Goal: Register for event/course

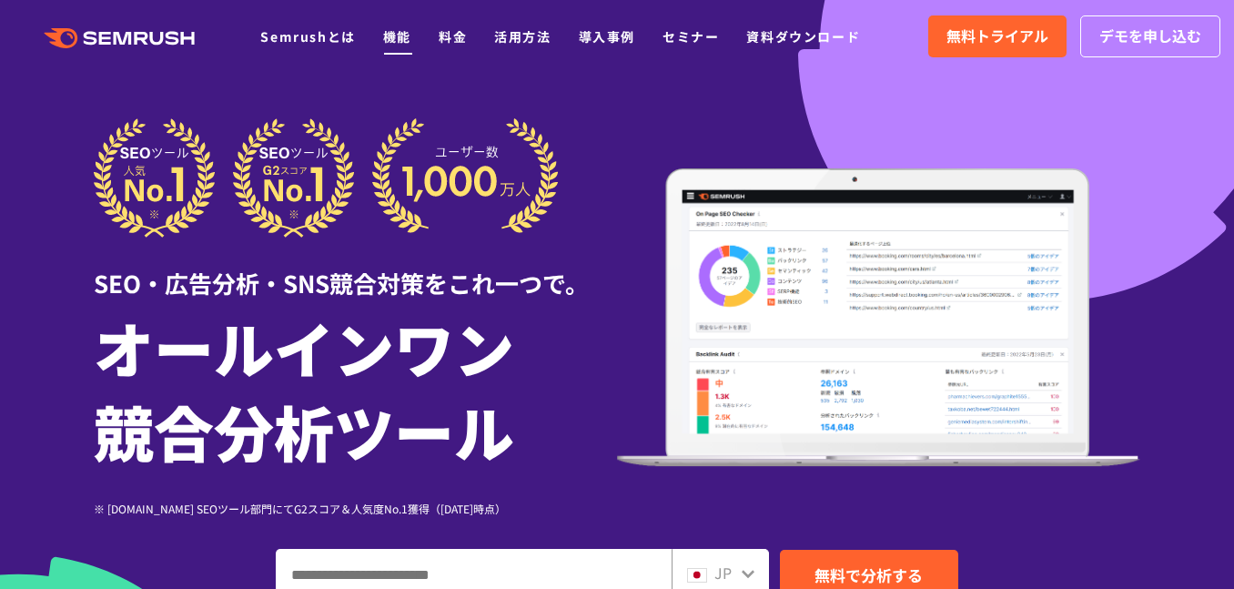
click at [391, 43] on link "機能" at bounding box center [397, 36] width 28 height 18
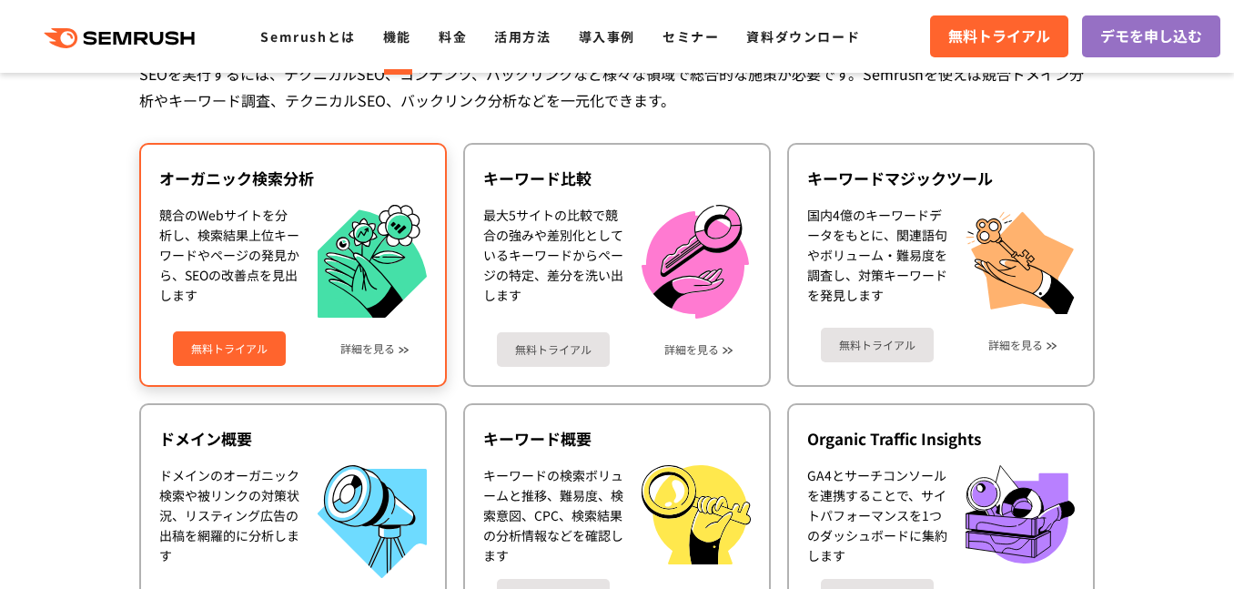
scroll to position [455, 0]
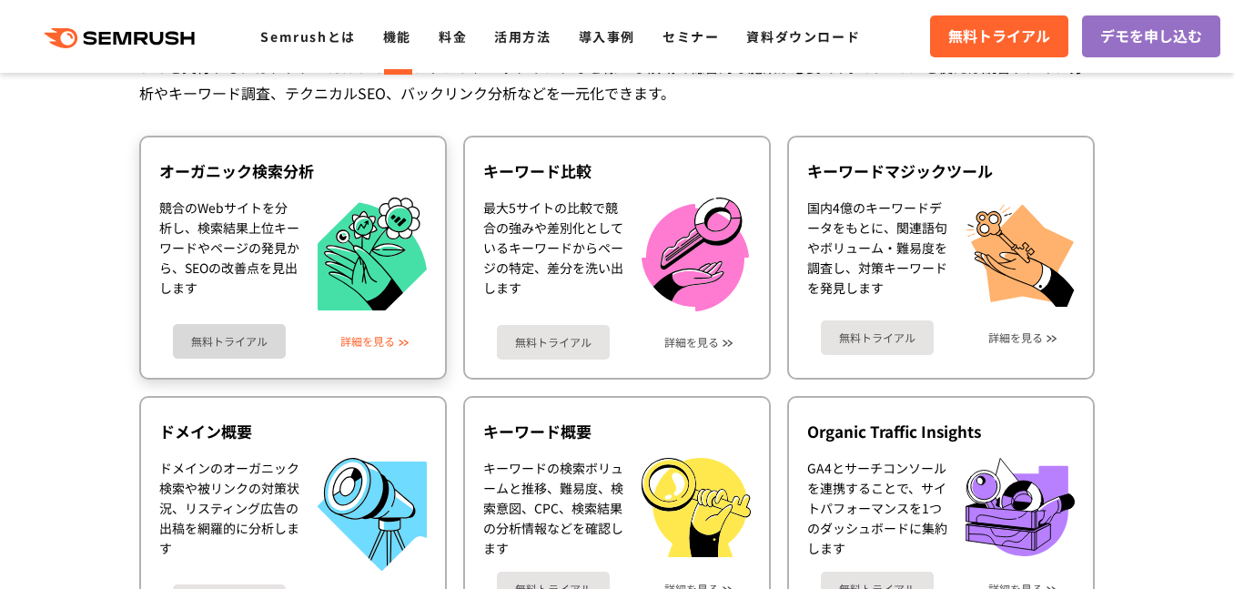
click at [383, 335] on link "詳細を見る" at bounding box center [367, 341] width 55 height 13
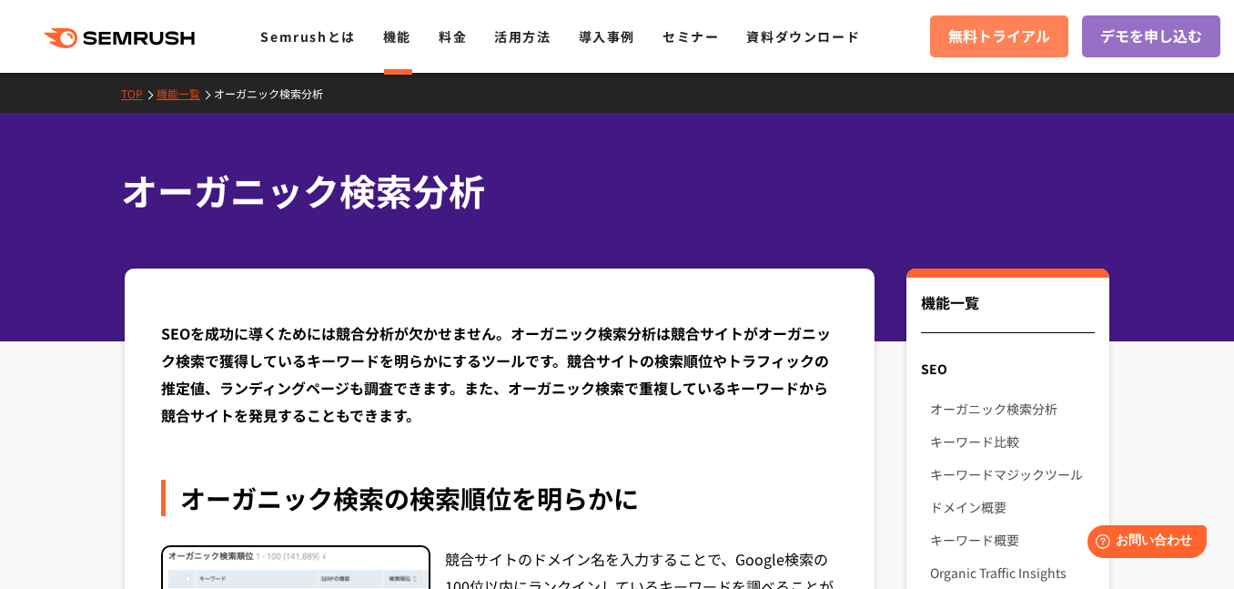
click at [1034, 21] on link "無料トライアル" at bounding box center [999, 36] width 138 height 42
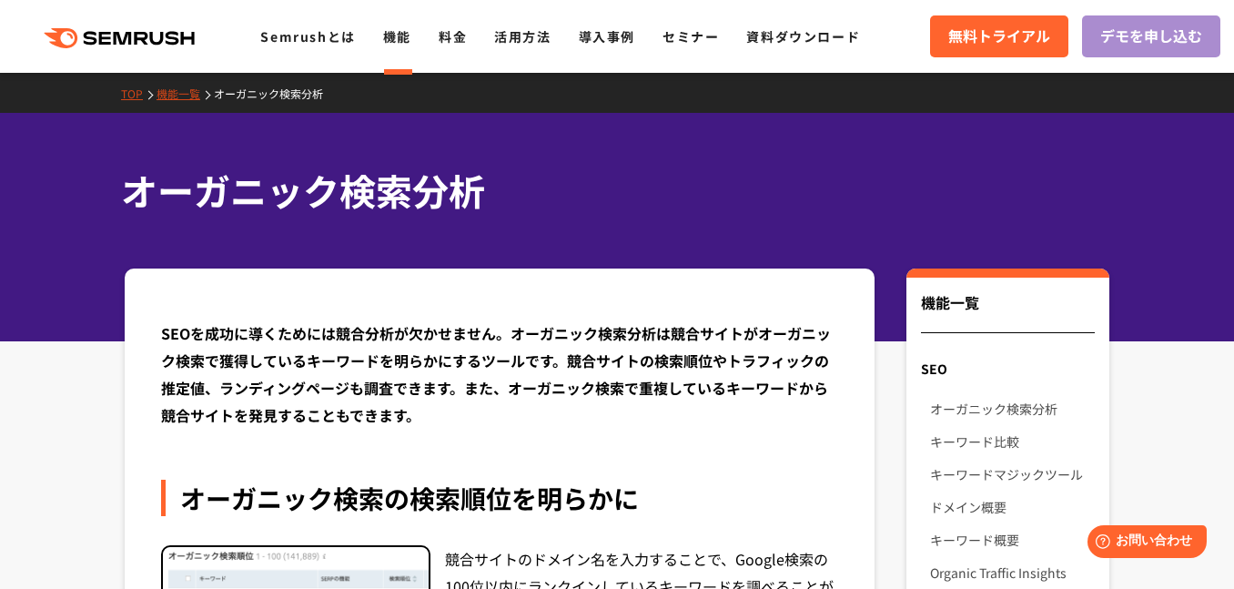
click at [1119, 30] on span "デモを申し込む" at bounding box center [1152, 37] width 102 height 24
click at [765, 42] on link "資料ダウンロード" at bounding box center [803, 36] width 114 height 18
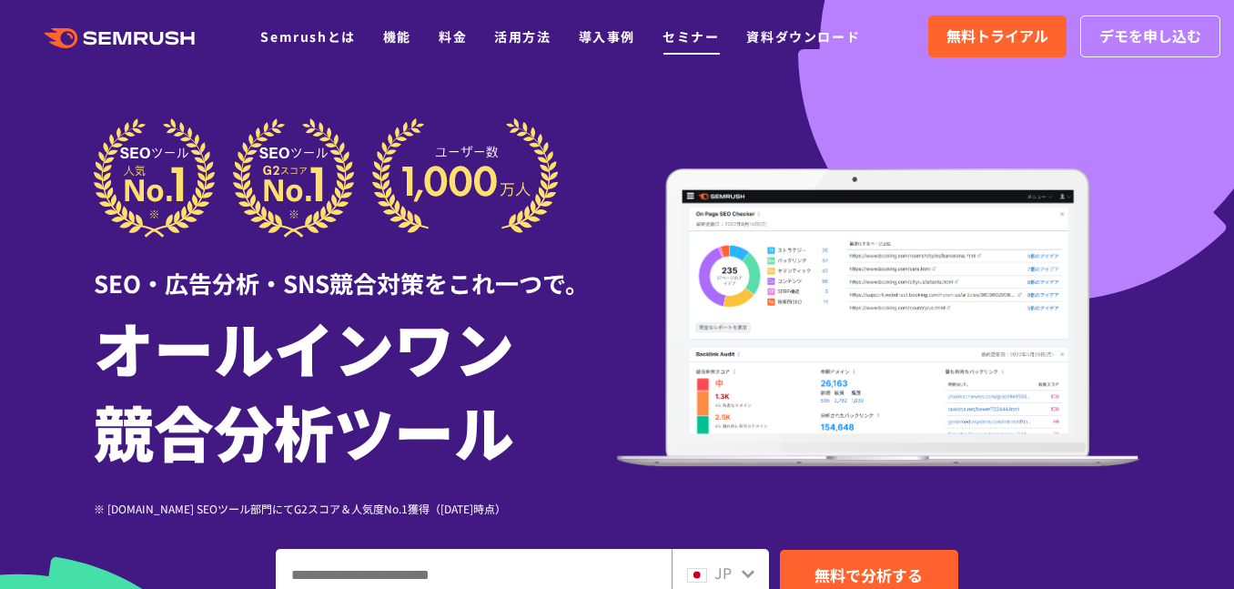
click at [685, 37] on link "セミナー" at bounding box center [691, 36] width 56 height 18
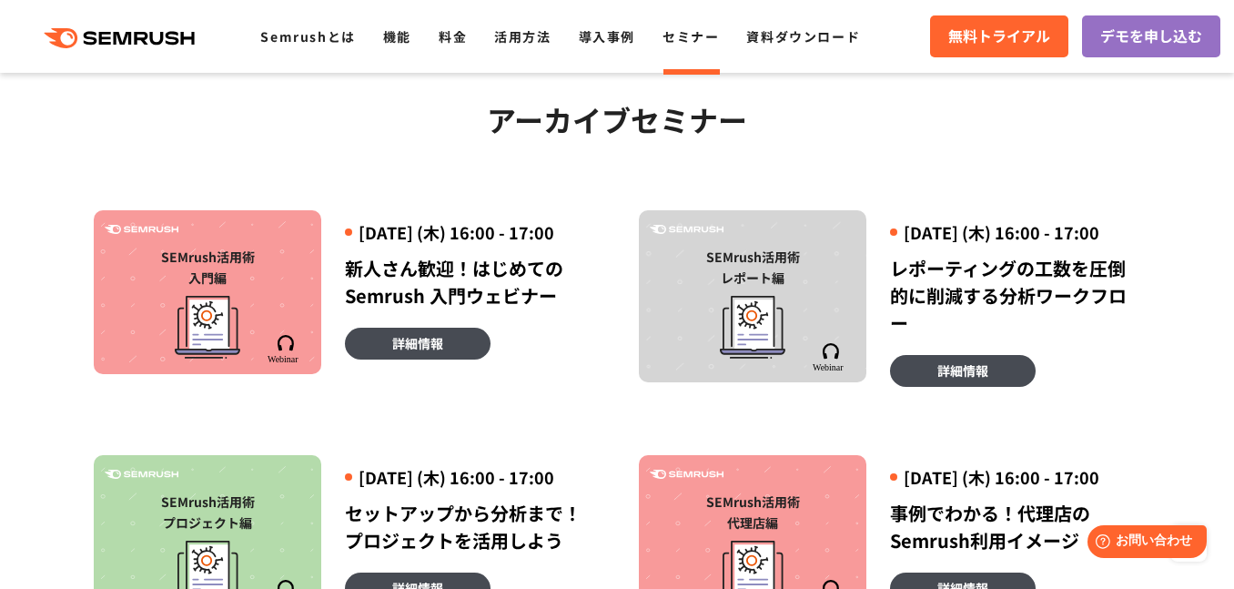
scroll to position [1274, 0]
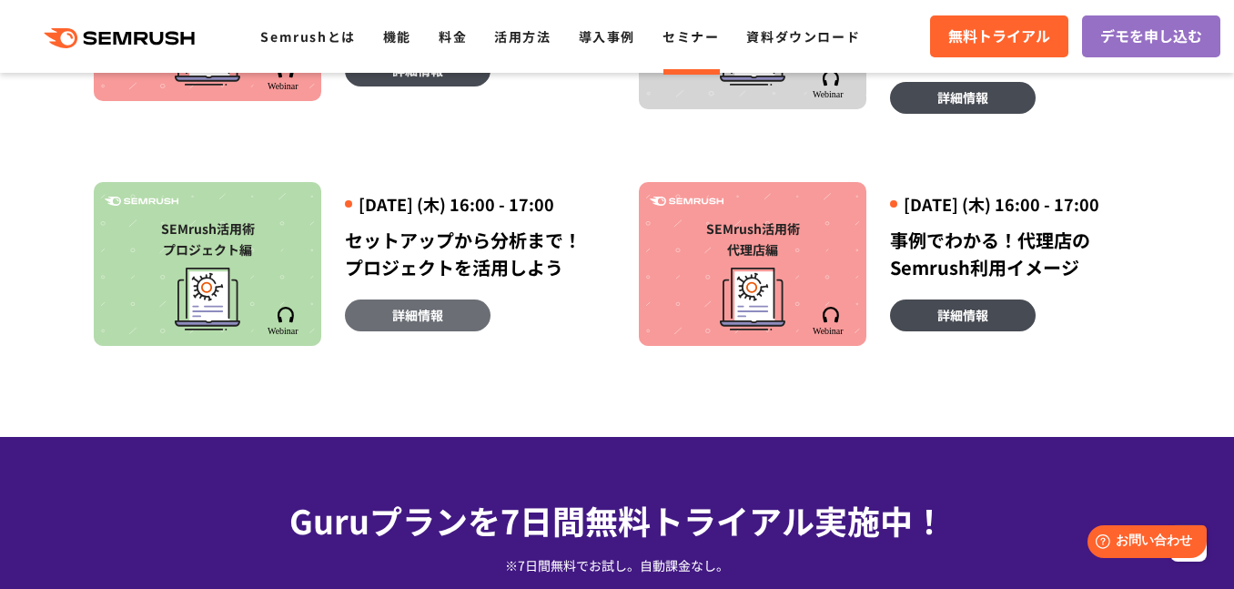
click at [474, 331] on link "詳細情報" at bounding box center [418, 315] width 146 height 32
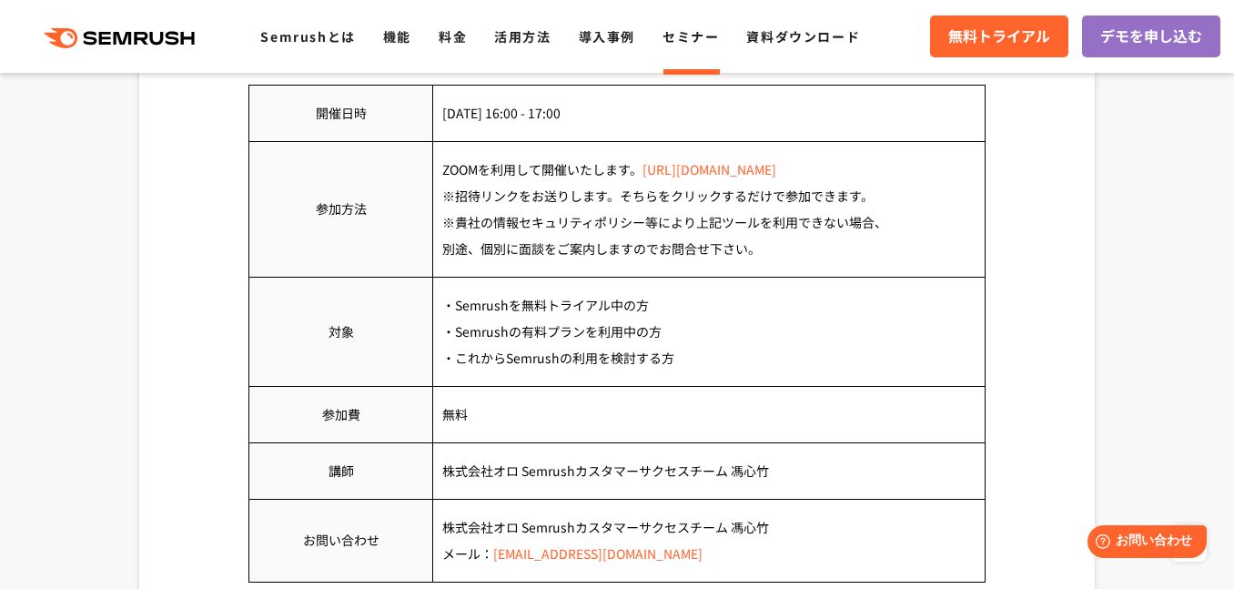
scroll to position [1001, 0]
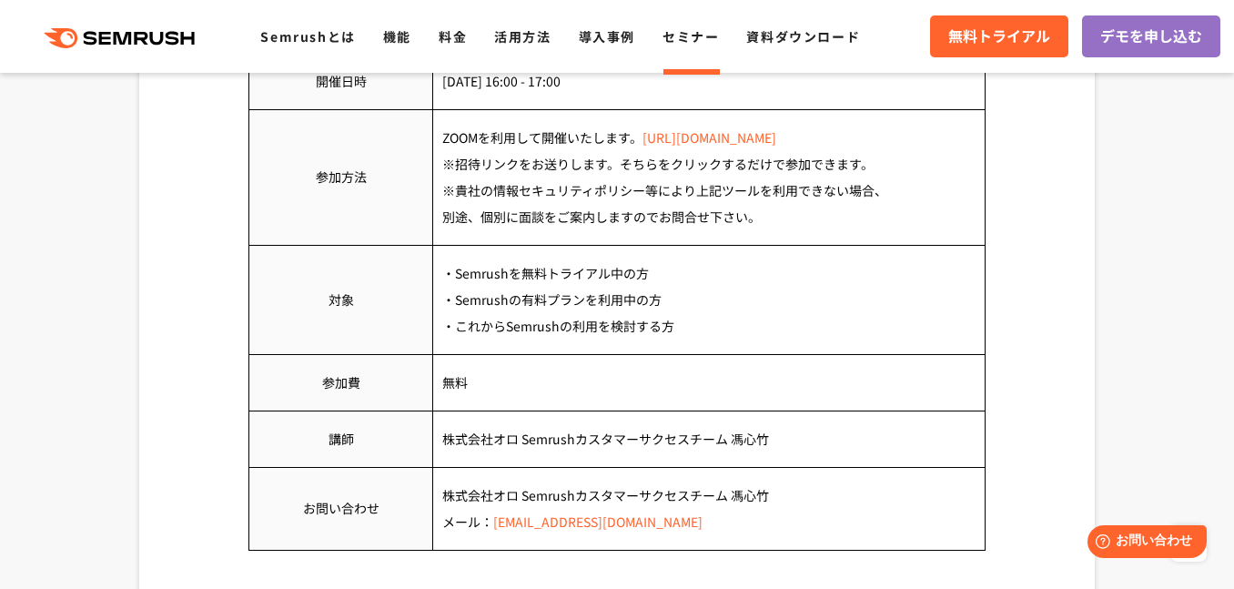
drag, startPoint x: 454, startPoint y: 267, endPoint x: 725, endPoint y: 267, distance: 270.4
click at [725, 267] on td "・Semrushを無料トライアル中の方 ・Semrushの有料プランを利用中の方 ・これからSemrushの利用を検討する方" at bounding box center [709, 299] width 553 height 109
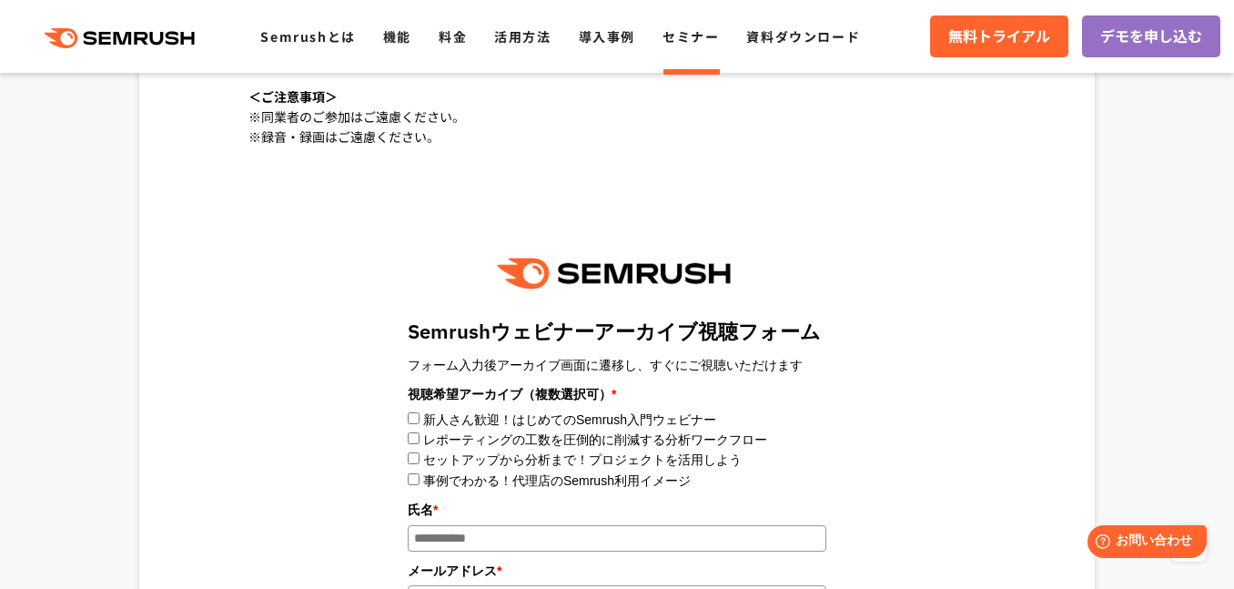
scroll to position [1912, 0]
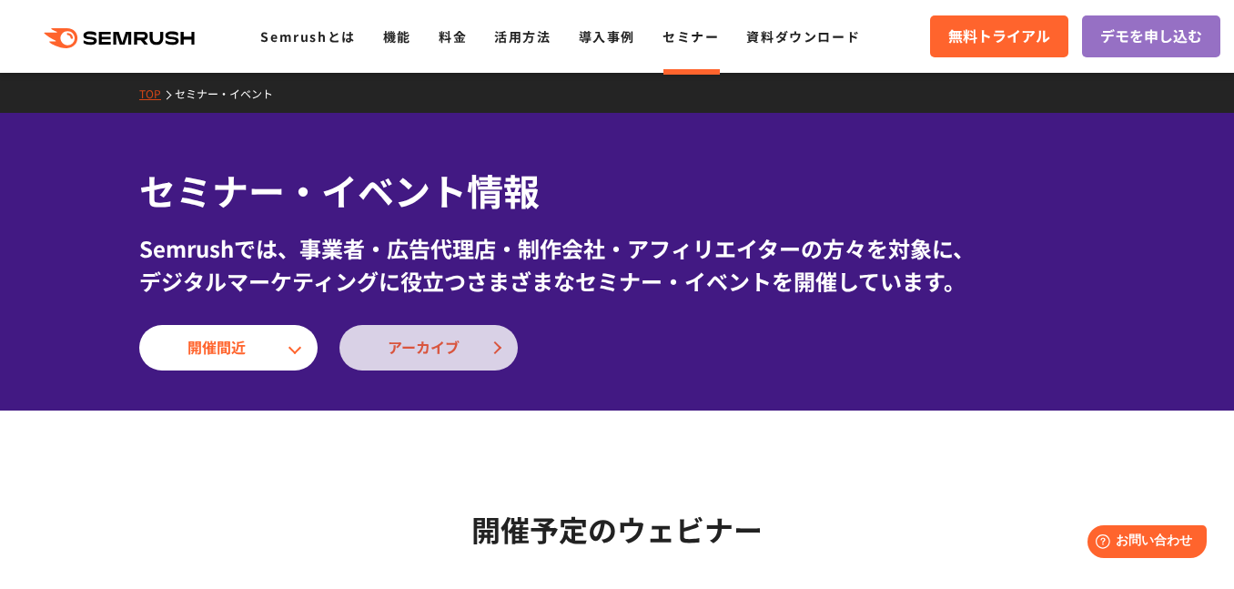
click at [473, 352] on link "アーカイブ" at bounding box center [429, 348] width 178 height 46
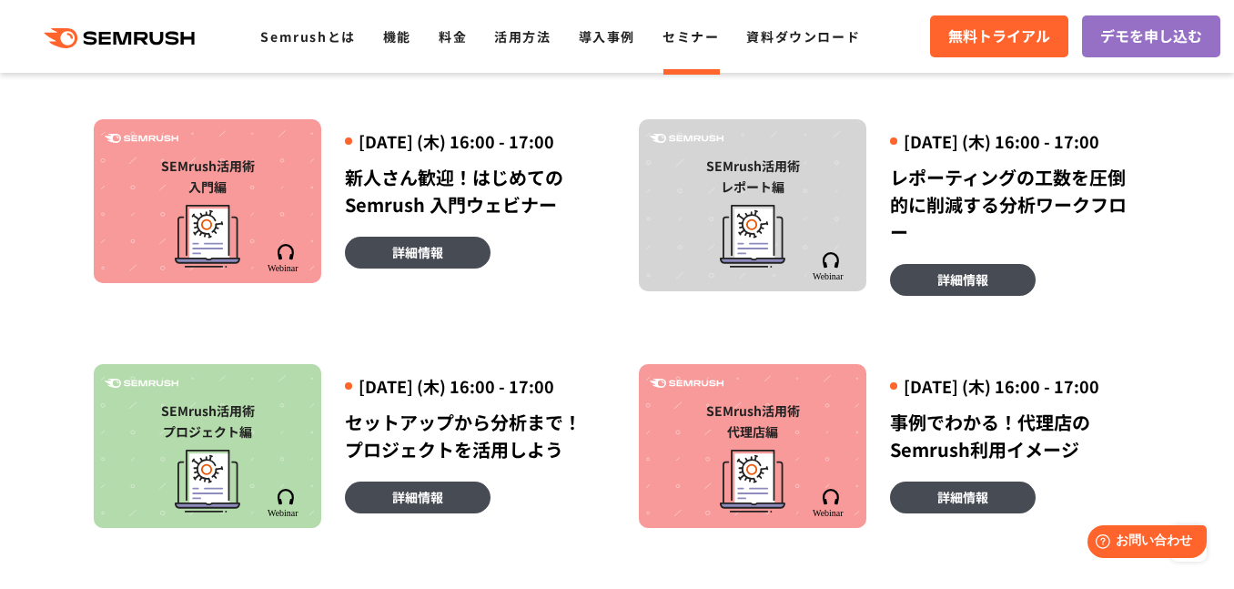
scroll to position [1122, 0]
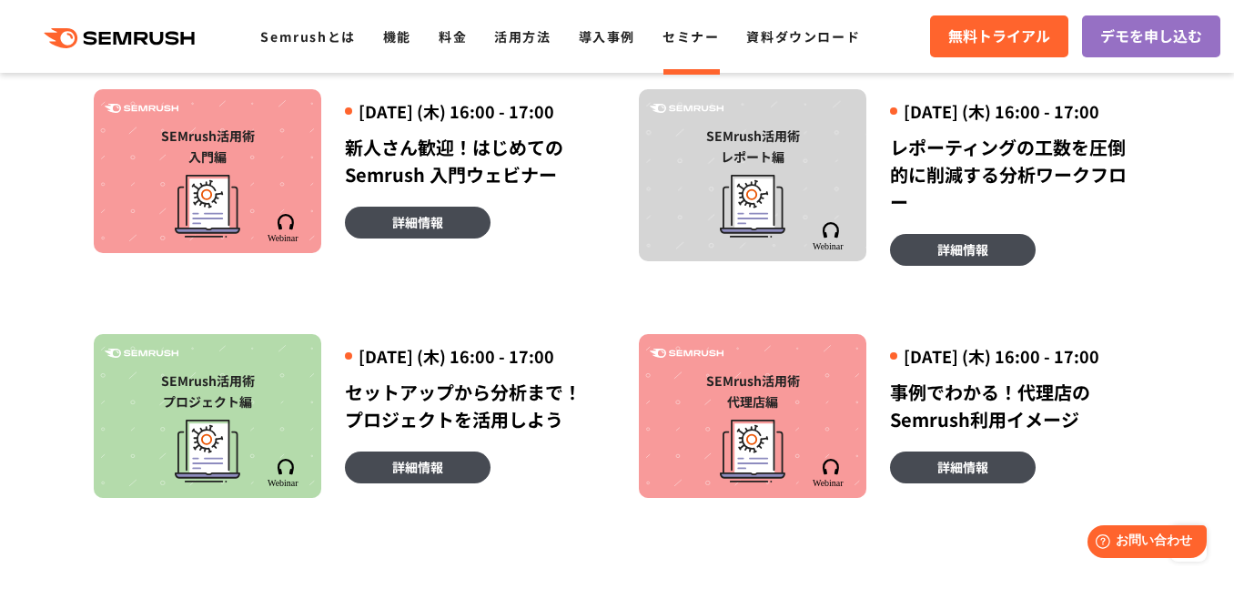
click at [415, 368] on div "[DATE] 16:00 - 17:00" at bounding box center [470, 356] width 250 height 23
click at [405, 477] on span "詳細情報" at bounding box center [417, 467] width 51 height 20
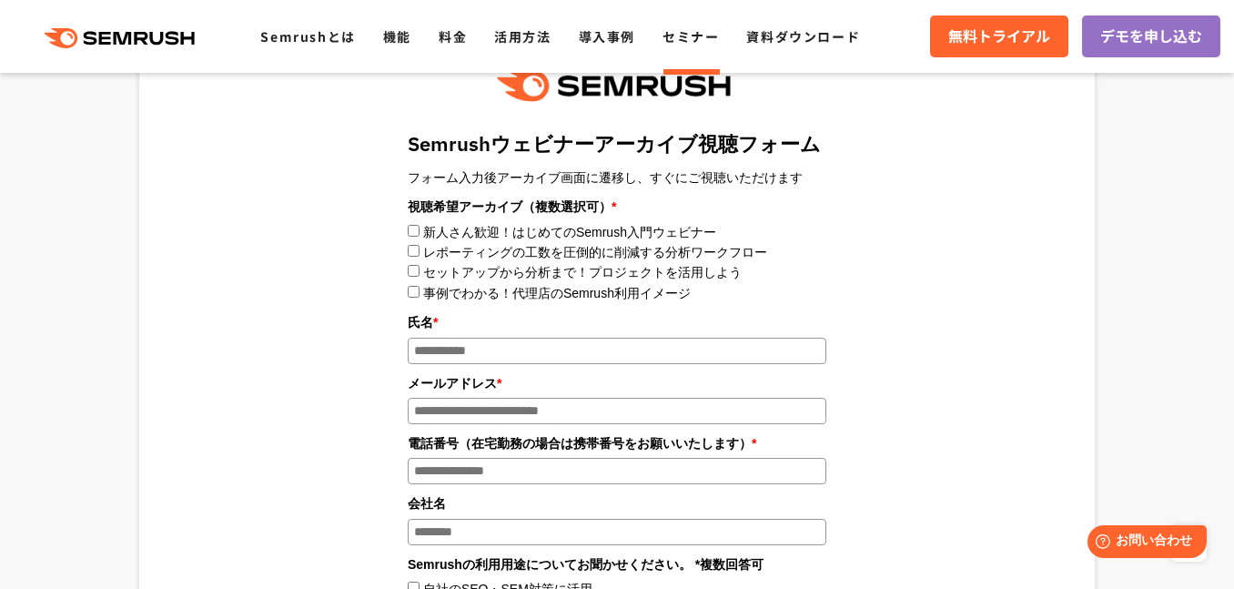
scroll to position [2003, 0]
click at [458, 274] on labelセットアップから分析まで！プロジェクトを活用しよう"] "セットアップから分析まで！プロジェクトを活用しよう" at bounding box center [582, 272] width 319 height 15
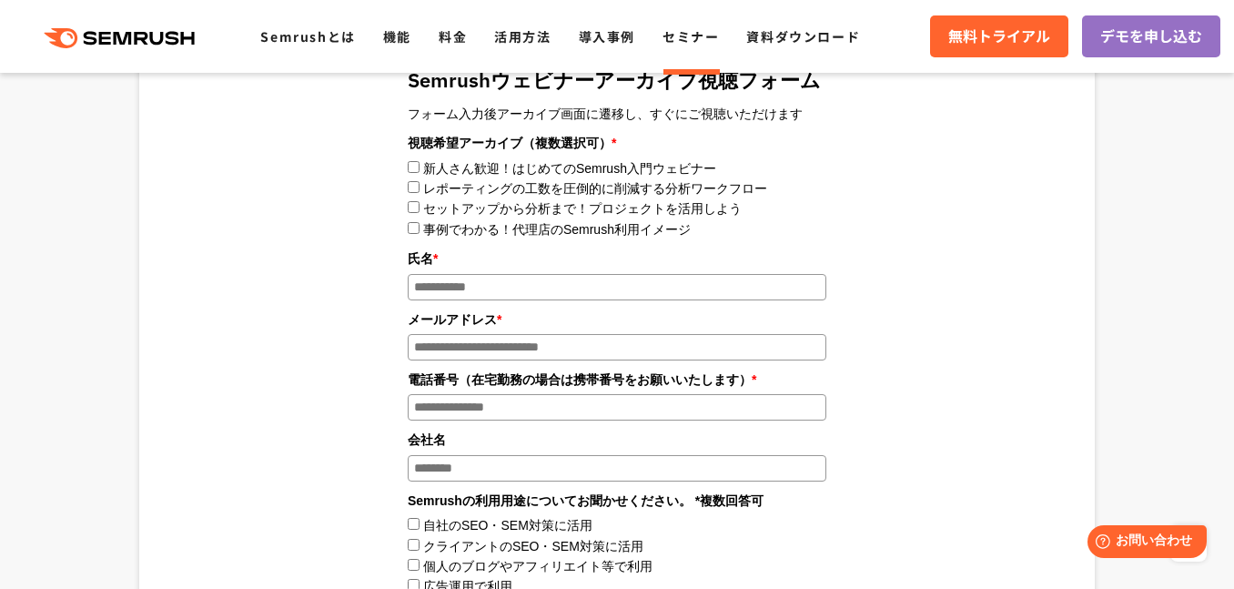
scroll to position [2185, 0]
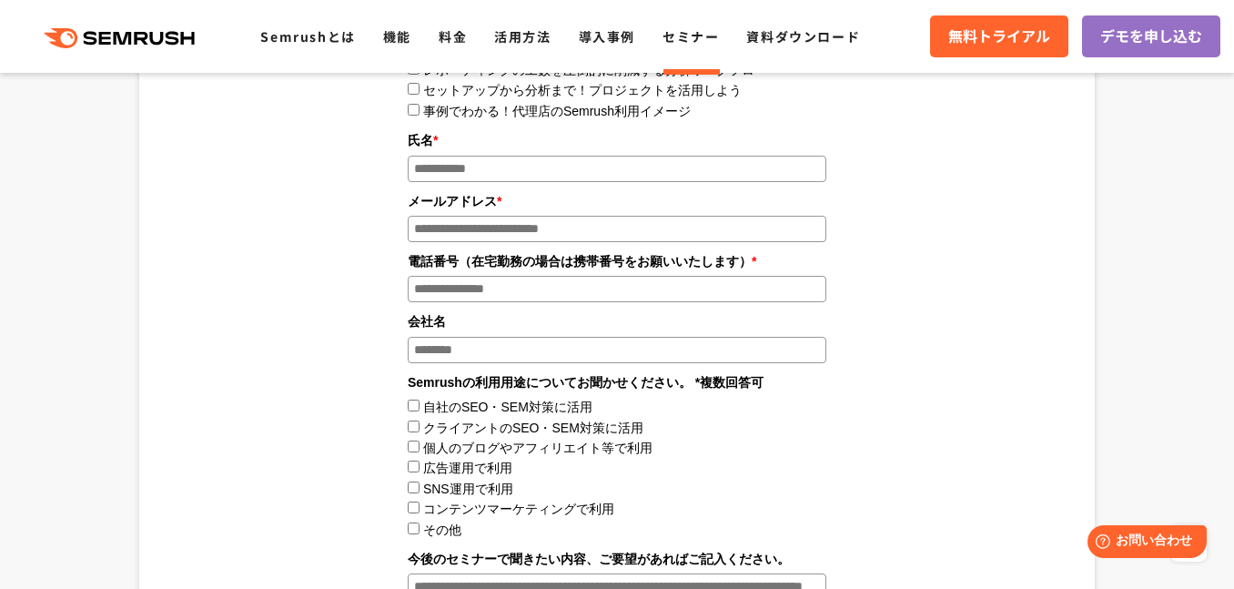
click at [487, 169] on input "氏名 *" at bounding box center [617, 169] width 419 height 26
type input "*"
type input "*****"
type input "**********"
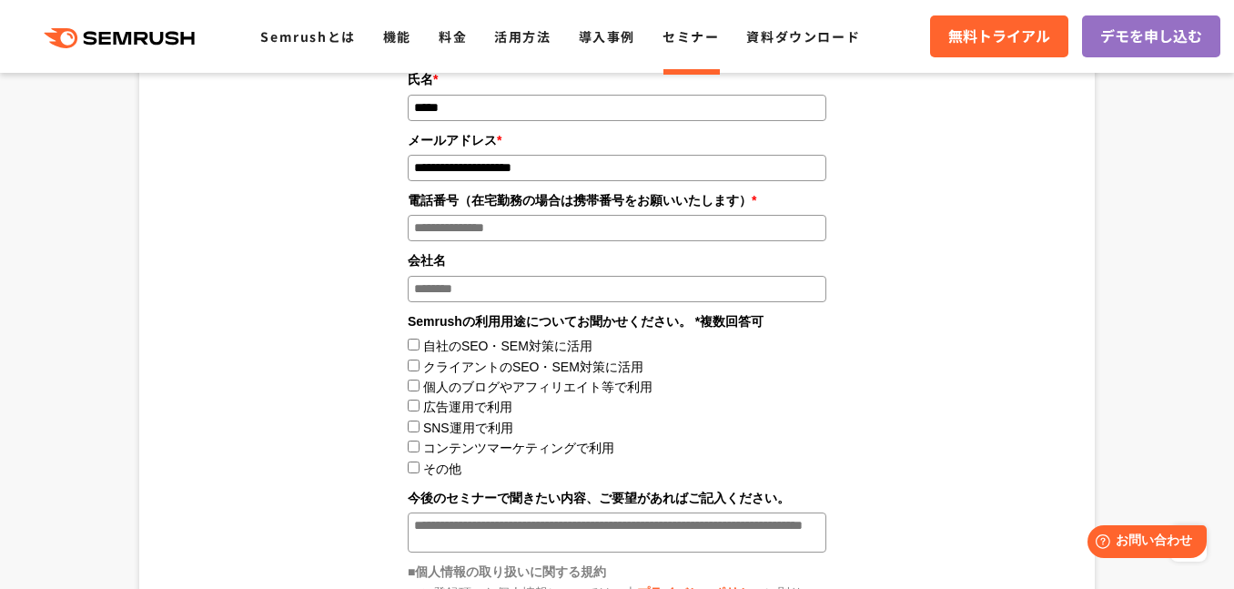
scroll to position [2367, 0]
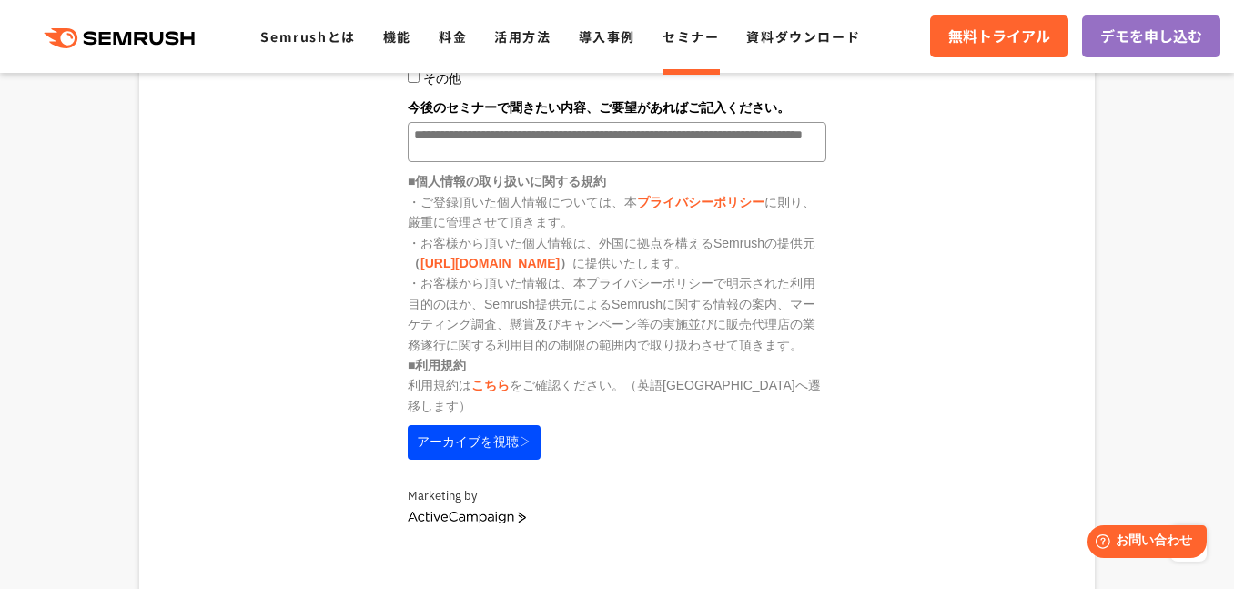
scroll to position [2640, 0]
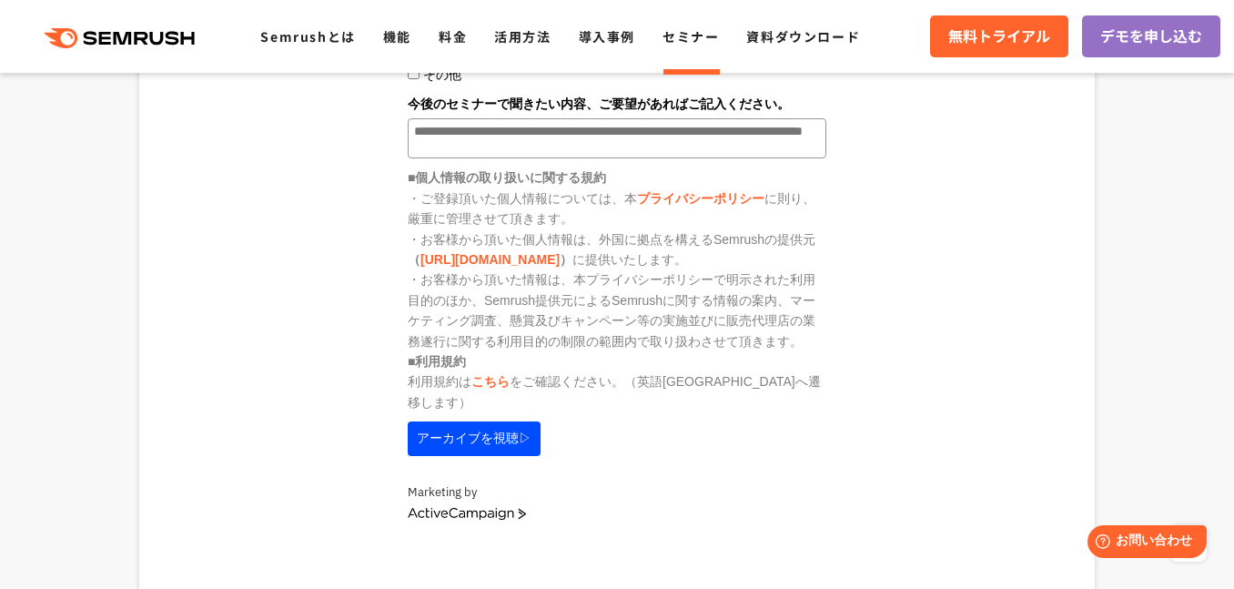
click at [471, 421] on button "アーカイブを視聴▷" at bounding box center [474, 438] width 133 height 35
click at [502, 429] on button "アーカイブを視聴▷" at bounding box center [474, 438] width 133 height 35
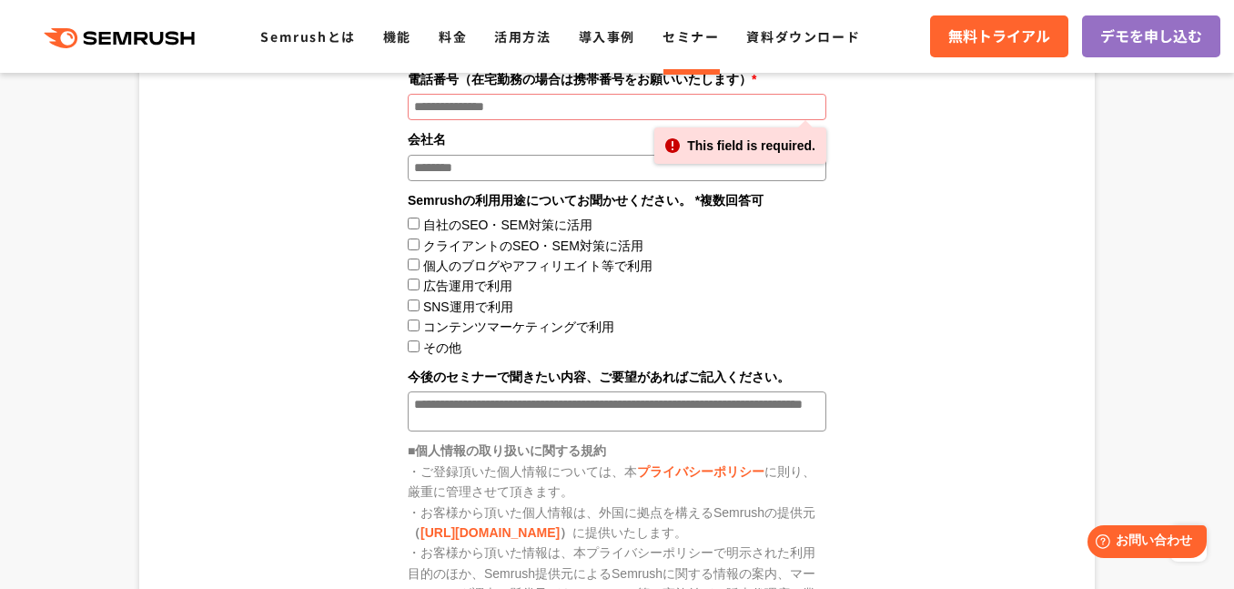
scroll to position [2276, 0]
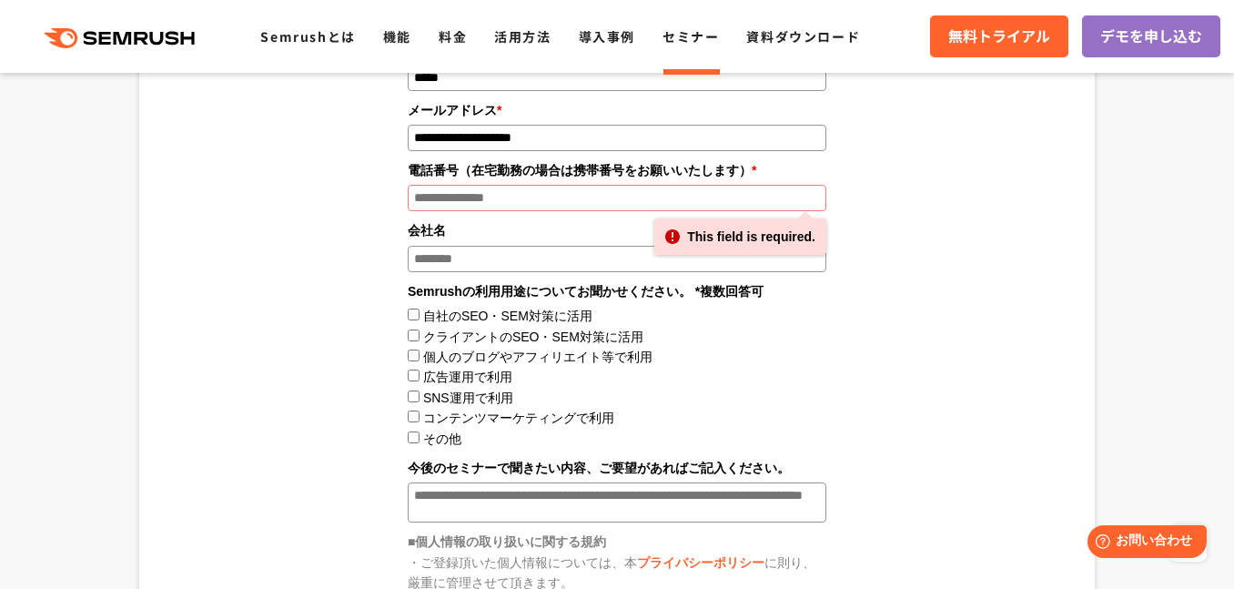
click at [563, 198] on input "電話番号（在宅勤務の場合は携帯番号をお願いいたします） *" at bounding box center [617, 198] width 419 height 26
type input "**********"
click at [278, 257] on div "Semrushウェビナーアーカイブ視聴フォーム フォーム入力後アーカイブ画面に遷移し、すぐにご視聴いただけます 視聴希望アーカイブ（複数選択可） * * *" at bounding box center [617, 331] width 737 height 1143
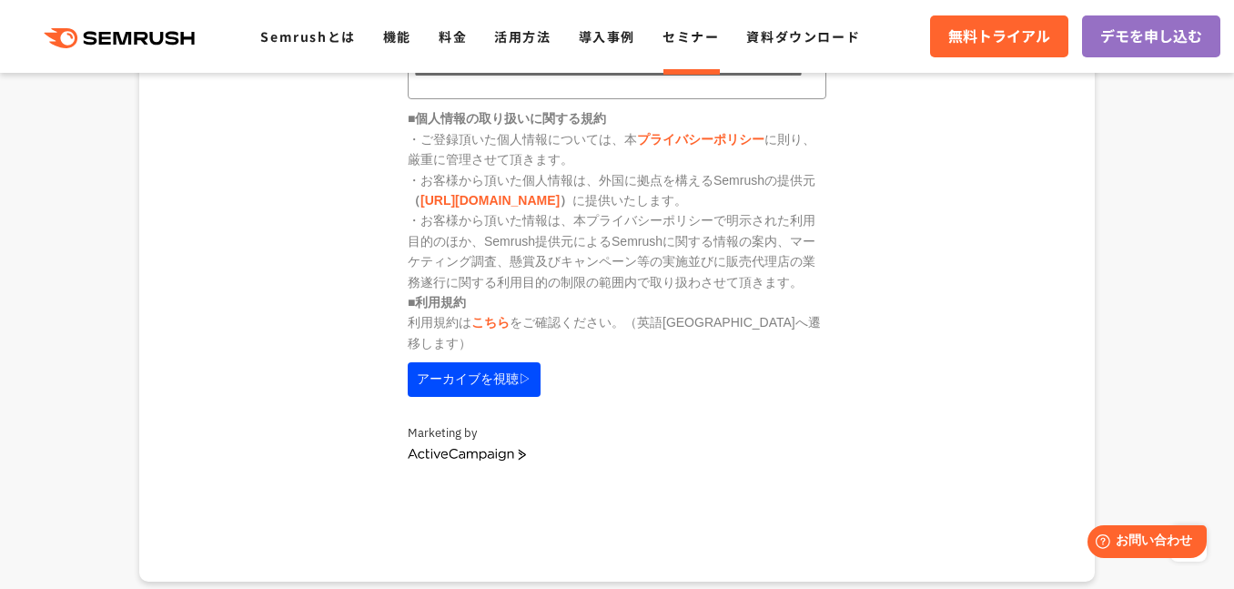
scroll to position [2731, 0]
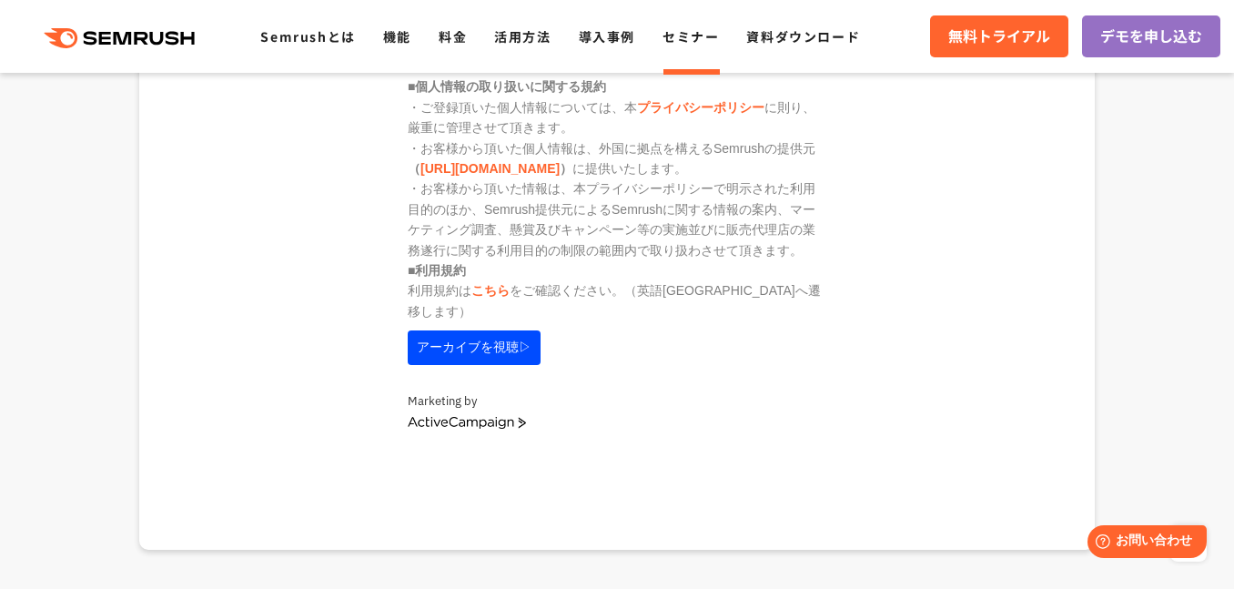
click at [441, 331] on button "アーカイブを視聴▷" at bounding box center [474, 347] width 133 height 35
